Goal: Task Accomplishment & Management: Complete application form

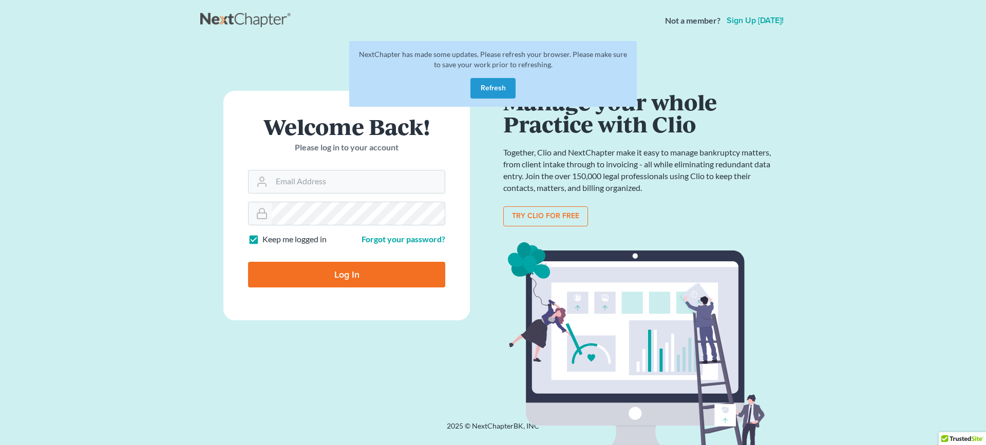
click at [480, 89] on button "Refresh" at bounding box center [492, 88] width 45 height 21
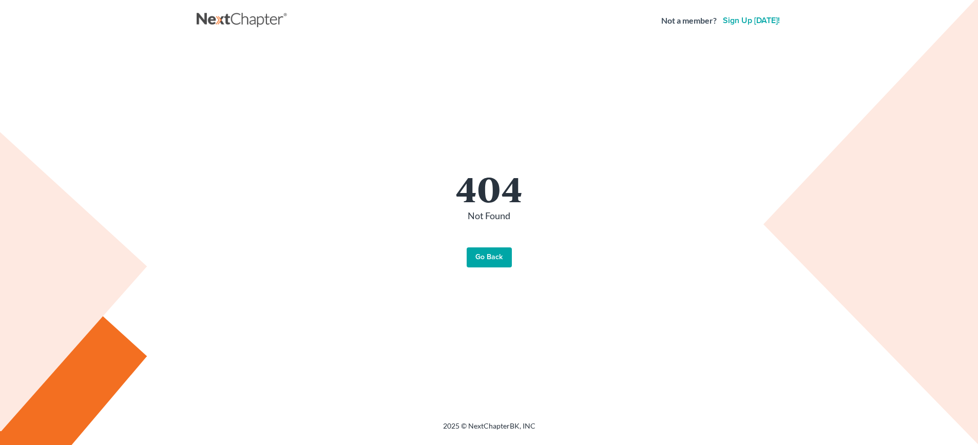
click at [491, 263] on link "Go Back" at bounding box center [489, 257] width 45 height 21
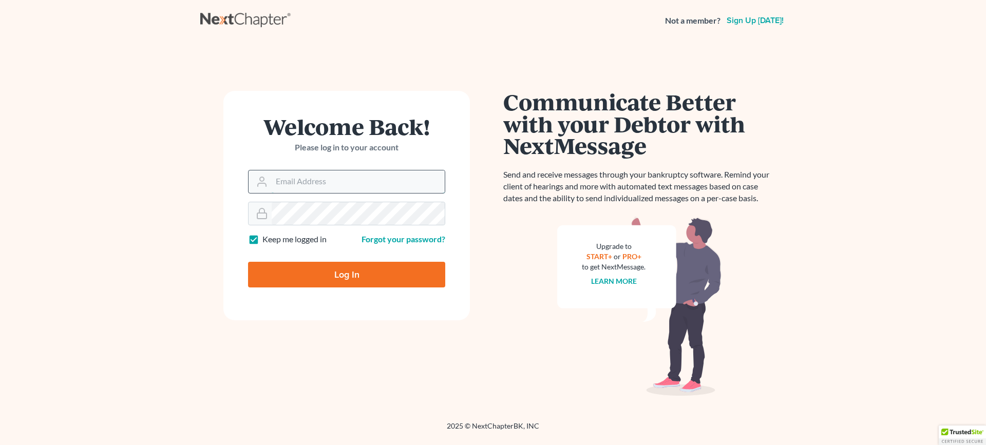
click at [312, 192] on input "Email Address" at bounding box center [358, 181] width 173 height 23
